Goal: Task Accomplishment & Management: Use online tool/utility

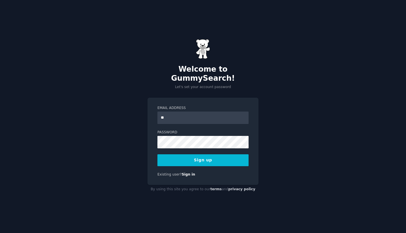
type input "**********"
click at [215, 158] on button "Sign up" at bounding box center [202, 160] width 91 height 12
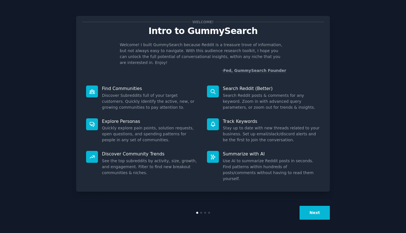
click at [306, 215] on button "Next" at bounding box center [314, 213] width 30 height 14
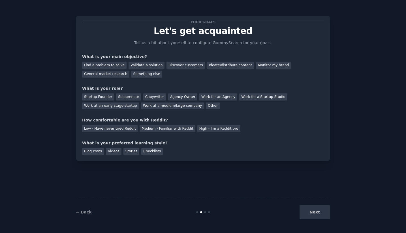
click at [309, 214] on div "Next" at bounding box center [287, 212] width 85 height 14
click at [315, 213] on div "Next" at bounding box center [287, 212] width 85 height 14
click at [317, 213] on div "Next" at bounding box center [287, 212] width 85 height 14
click at [117, 64] on div "Find a problem to solve" at bounding box center [104, 65] width 44 height 7
click at [103, 98] on div "Startup Founder" at bounding box center [98, 96] width 32 height 7
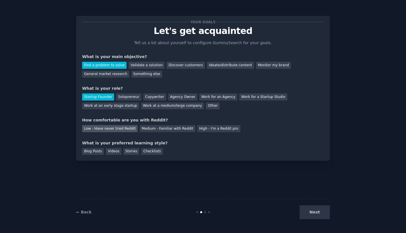
click at [109, 129] on div "Low - Have never tried Reddit" at bounding box center [109, 128] width 55 height 7
click at [312, 209] on div "Next" at bounding box center [287, 212] width 85 height 14
click at [98, 154] on div "Blog Posts" at bounding box center [93, 151] width 22 height 7
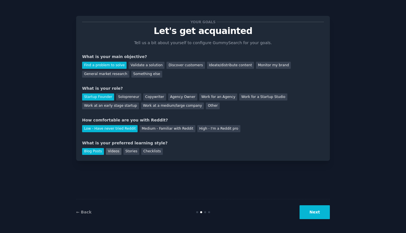
click at [110, 152] on div "Videos" at bounding box center [114, 151] width 16 height 7
click at [312, 212] on button "Next" at bounding box center [314, 212] width 30 height 14
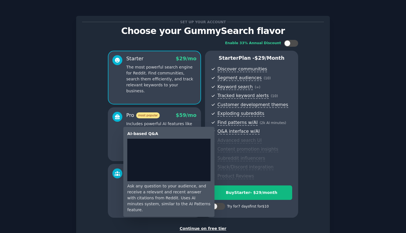
scroll to position [38, 0]
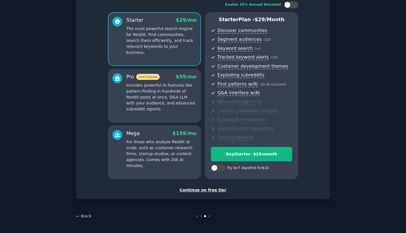
click at [213, 189] on div "Continue on free tier" at bounding box center [203, 190] width 242 height 6
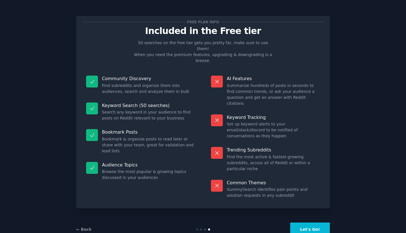
click at [303, 222] on button "Let's Go!" at bounding box center [310, 229] width 40 height 14
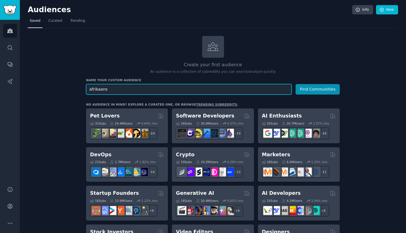
type input "afrikaans"
click at [295, 84] on button "Find Communities" at bounding box center [317, 89] width 44 height 10
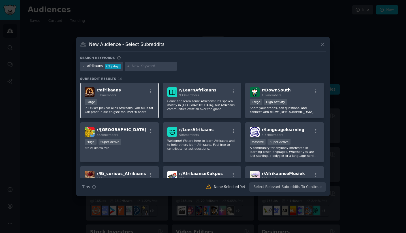
click at [136, 113] on p "'n Lekker plek vir alles Afrikaans. Van nuus tot kak praat in die enigste taal …" at bounding box center [120, 110] width 70 height 8
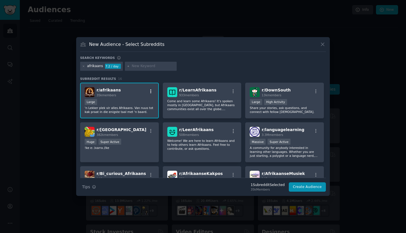
click at [150, 91] on icon "button" at bounding box center [150, 91] width 1 height 4
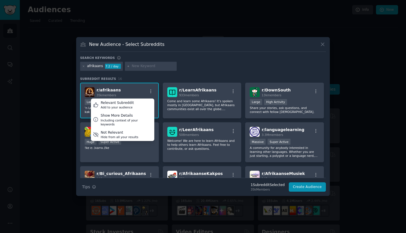
click at [185, 65] on div "afrikaans 7.2 / day" at bounding box center [203, 67] width 246 height 11
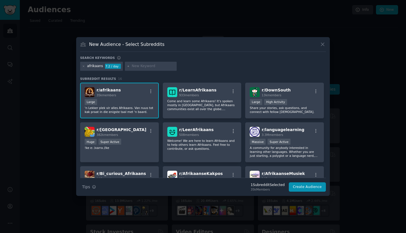
click at [132, 68] on input "text" at bounding box center [153, 66] width 43 height 5
click at [141, 67] on input "text" at bounding box center [153, 66] width 43 height 5
type input "kids"
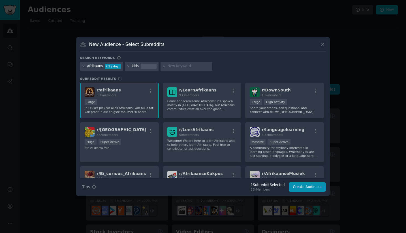
click at [230, 70] on div "afrikaans 7.2 / day kids" at bounding box center [203, 67] width 246 height 11
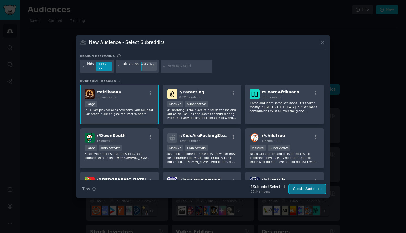
click at [307, 188] on button "Create Audience" at bounding box center [307, 189] width 37 height 10
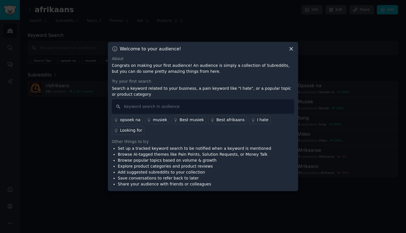
click at [130, 118] on div "opsoek na" at bounding box center [130, 120] width 20 height 6
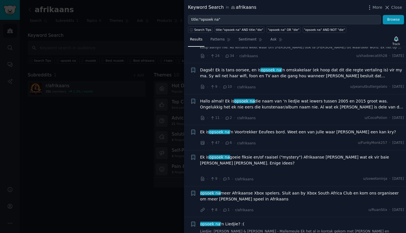
scroll to position [1176, 0]
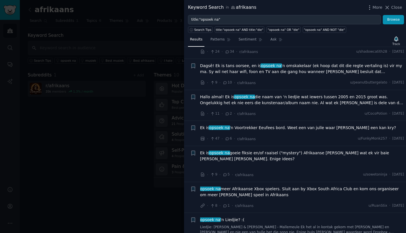
click at [104, 114] on div at bounding box center [203, 116] width 406 height 233
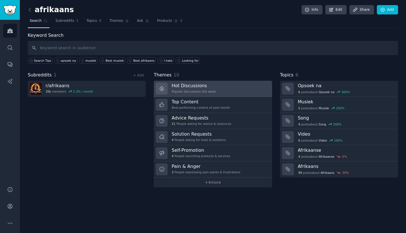
click at [180, 86] on h3 "Hot Discussions" at bounding box center [194, 86] width 44 height 6
